Goal: Find specific page/section: Find specific page/section

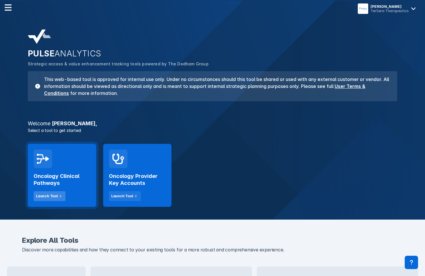
click at [42, 195] on div "Launch Tool" at bounding box center [47, 196] width 22 height 5
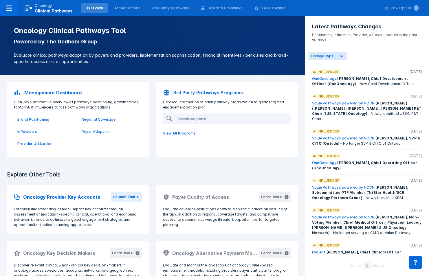
click at [175, 133] on p "View All Programs" at bounding box center [227, 133] width 135 height 12
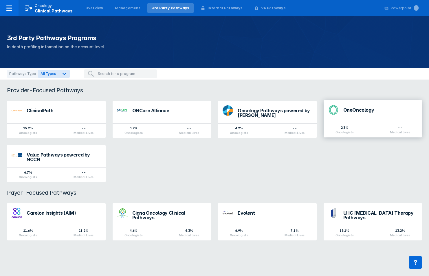
click at [350, 114] on div "OneOncology" at bounding box center [381, 112] width 74 height 8
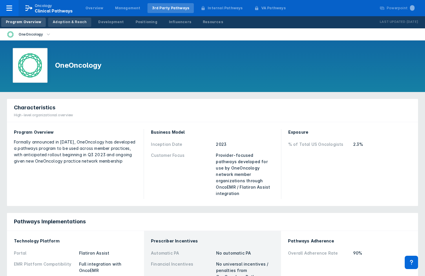
click at [70, 24] on div "Adoption & Reach" at bounding box center [70, 21] width 34 height 5
